Goal: Transaction & Acquisition: Purchase product/service

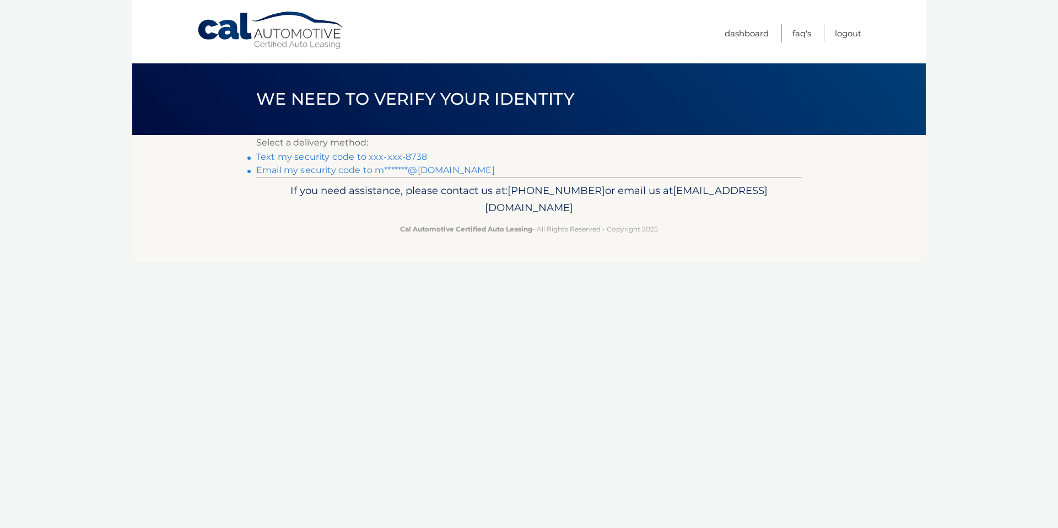
click at [386, 155] on link "Text my security code to xxx-xxx-8738" at bounding box center [341, 157] width 171 height 10
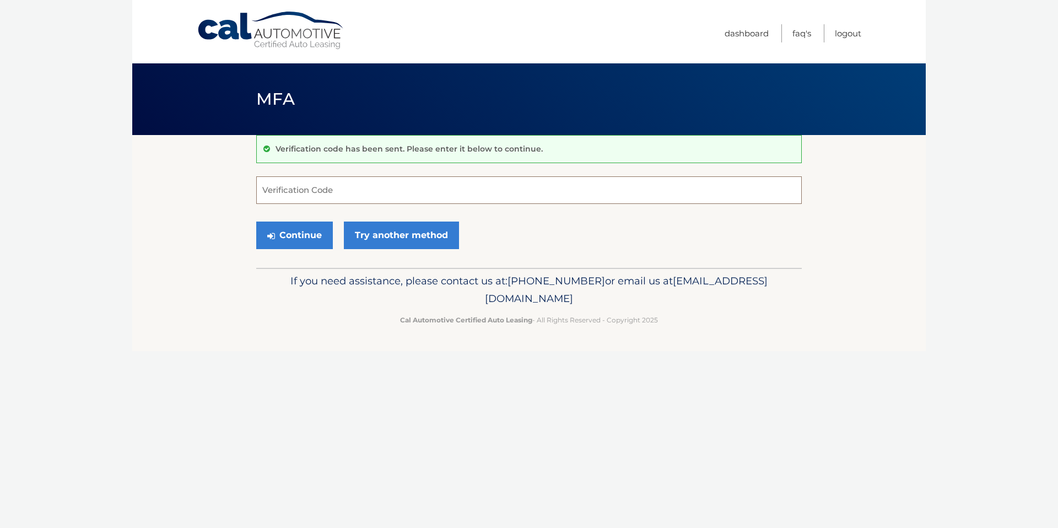
click at [342, 193] on input "Verification Code" at bounding box center [529, 190] width 546 height 28
type input "734982"
click at [256, 222] on button "Continue" at bounding box center [294, 236] width 77 height 28
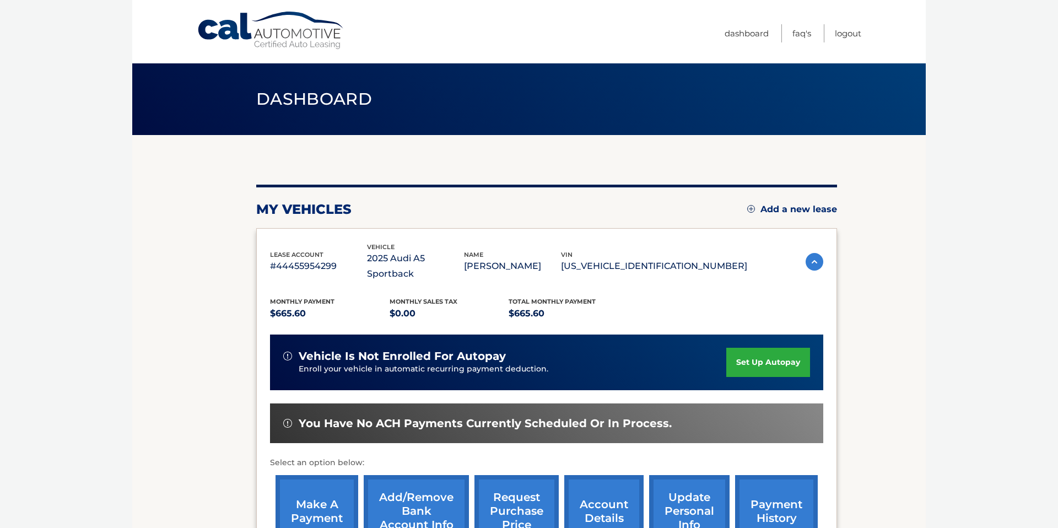
scroll to position [50, 0]
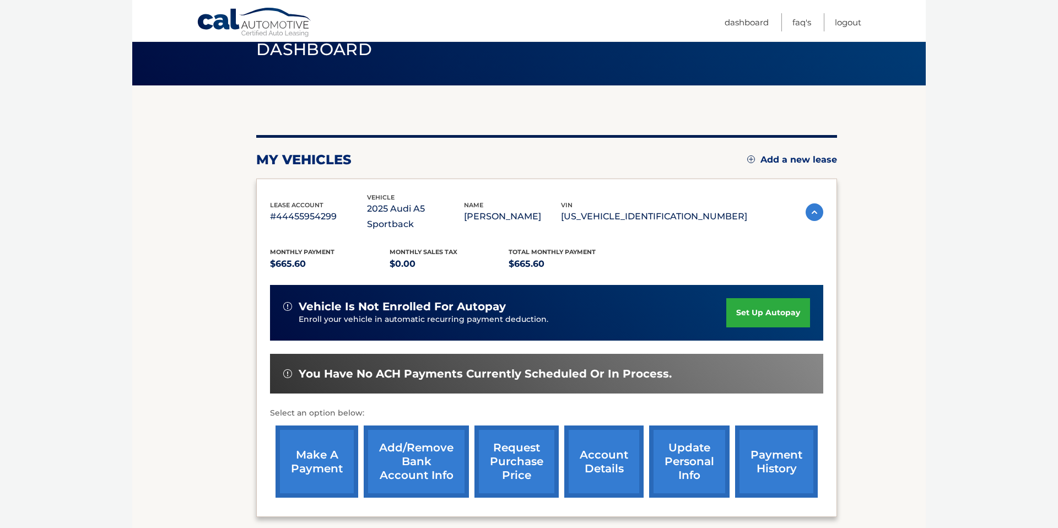
click at [318, 430] on link "make a payment" at bounding box center [317, 462] width 83 height 72
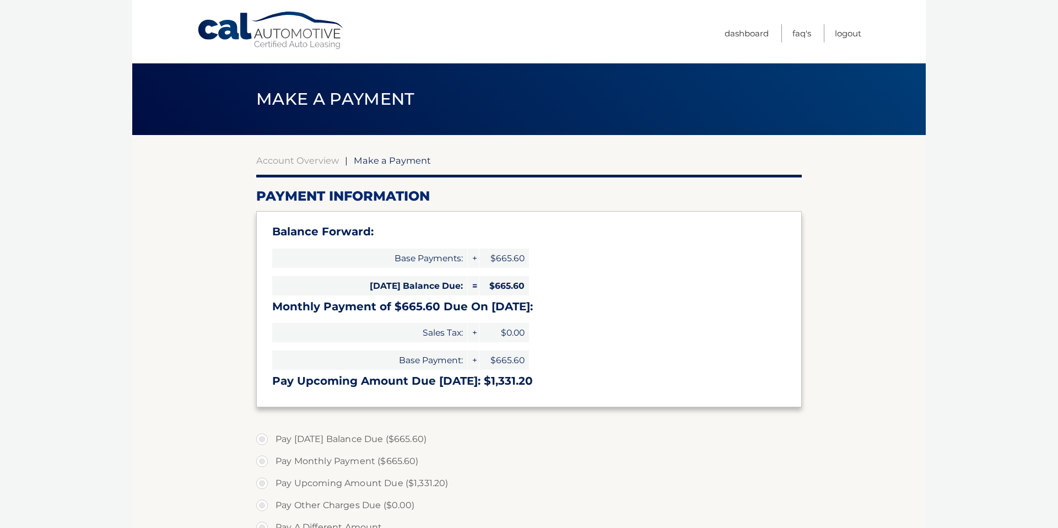
select select "ZDc2ODc5MWMtNzVjZi00Mzk4LTlmZDEtMDkzYzdmNzg1NzY4"
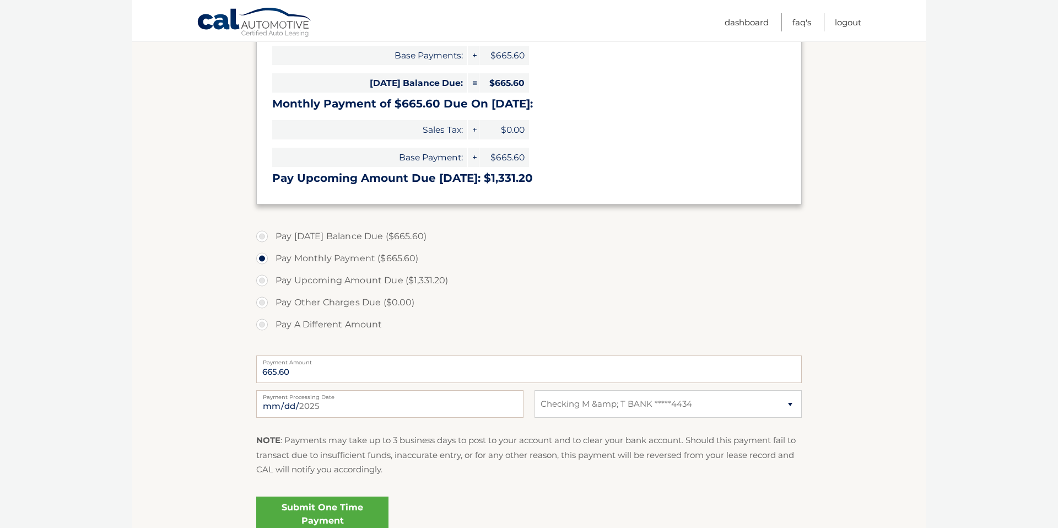
scroll to position [205, 0]
click at [261, 235] on label "Pay Today's Balance Due ($665.60)" at bounding box center [529, 235] width 546 height 22
click at [261, 235] on input "Pay Today's Balance Due ($665.60)" at bounding box center [266, 233] width 11 height 18
radio input "true"
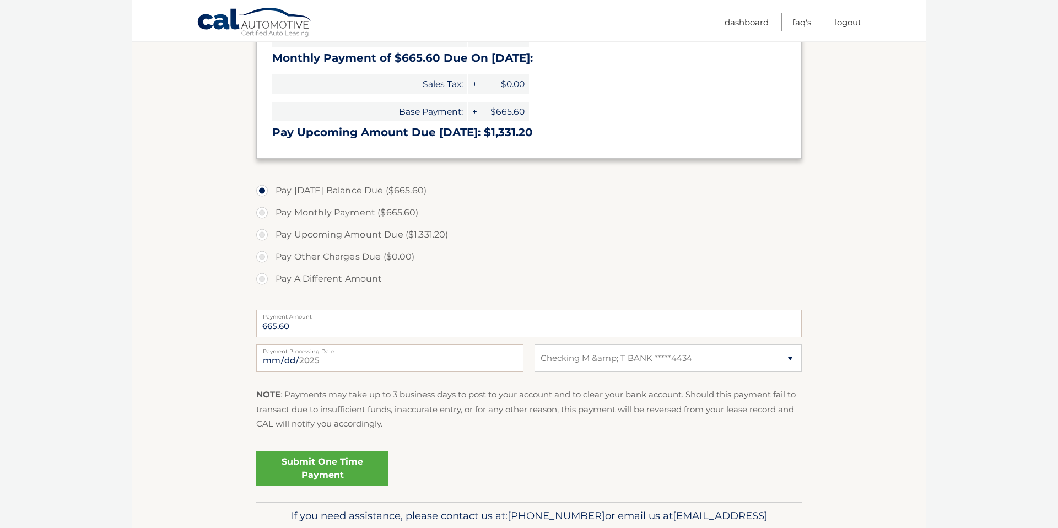
scroll to position [252, 0]
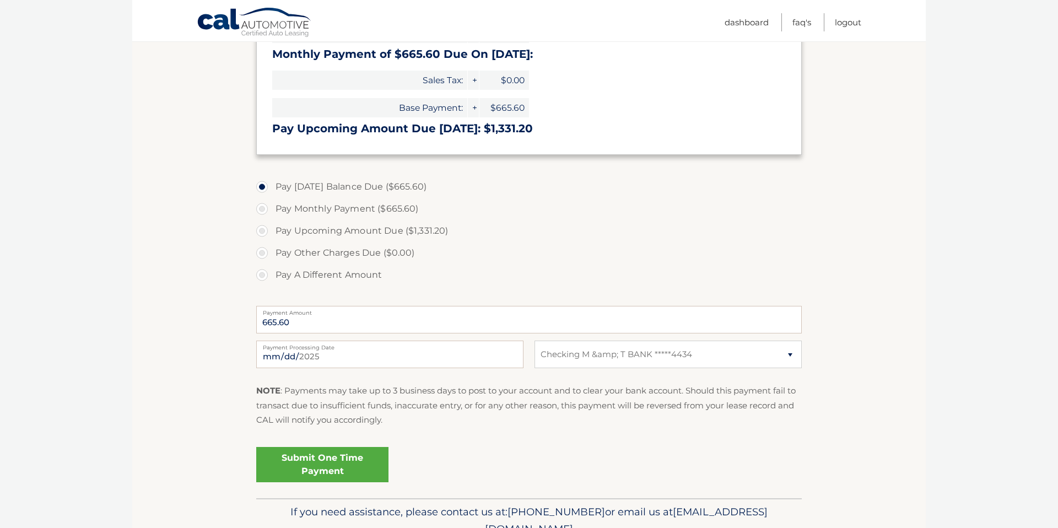
click at [332, 460] on link "Submit One Time Payment" at bounding box center [322, 464] width 132 height 35
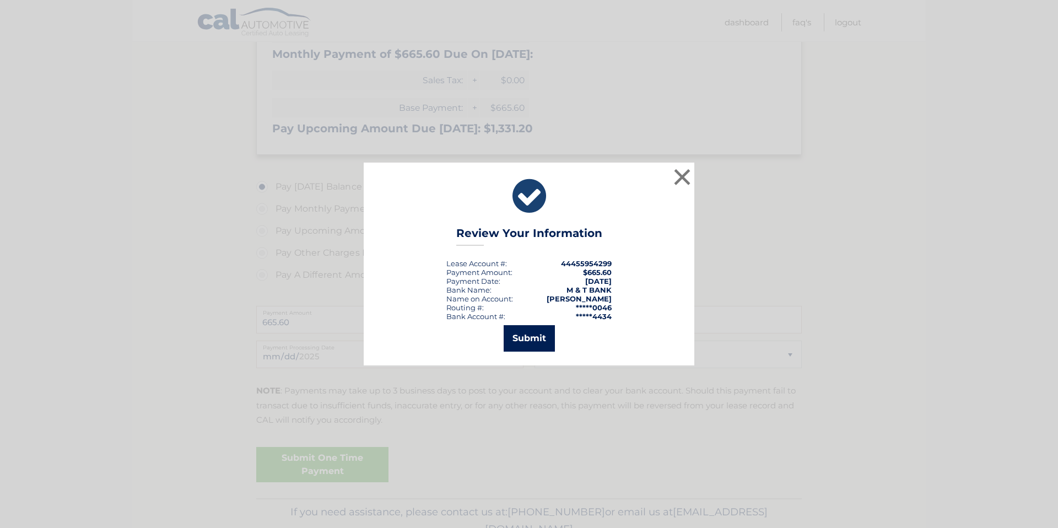
click at [524, 336] on button "Submit" at bounding box center [529, 338] width 51 height 26
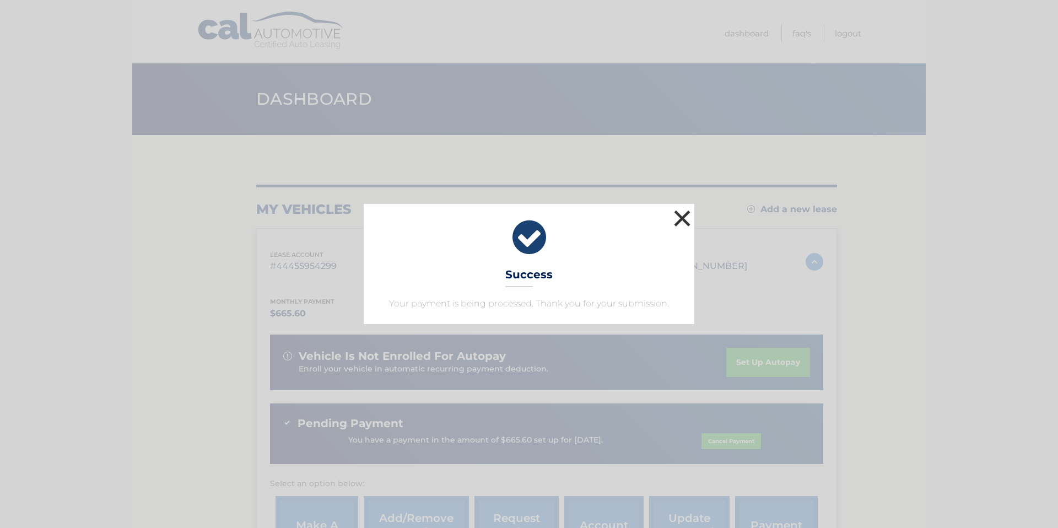
click at [681, 219] on button "×" at bounding box center [682, 218] width 22 height 22
